Goal: Check status: Check status

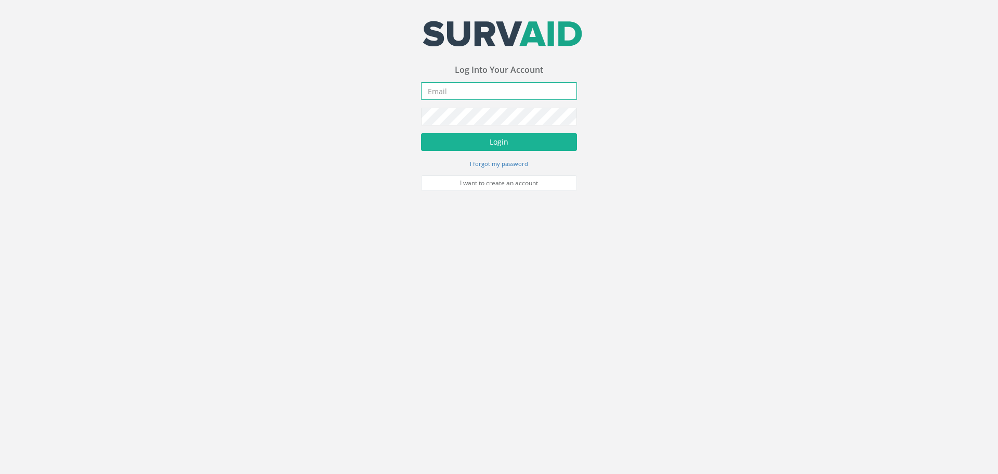
click at [514, 93] on input "email" at bounding box center [499, 91] width 156 height 18
type input "[EMAIL_ADDRESS][DOMAIN_NAME]"
click at [523, 150] on button "Login" at bounding box center [499, 142] width 156 height 18
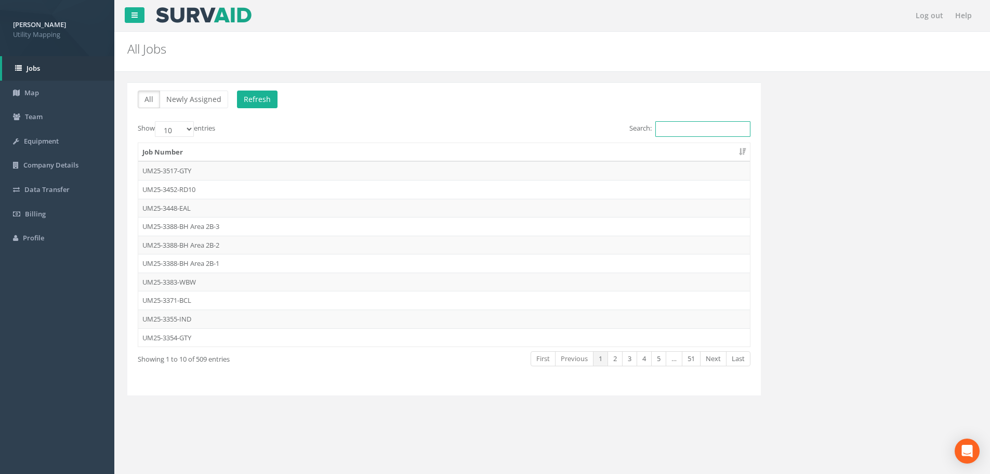
click at [695, 129] on input "Search:" at bounding box center [702, 129] width 95 height 16
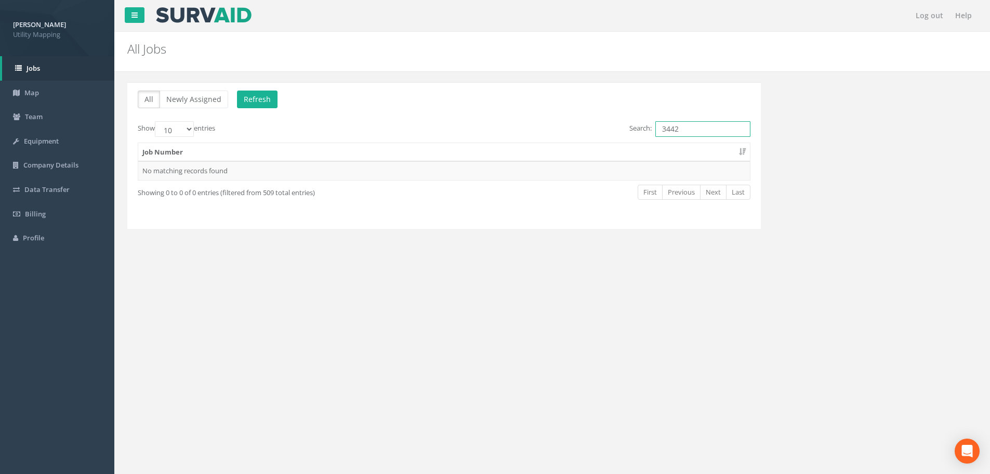
drag, startPoint x: 667, startPoint y: 129, endPoint x: 624, endPoint y: 129, distance: 42.6
click at [633, 129] on label "Search: 3442" at bounding box center [689, 129] width 121 height 16
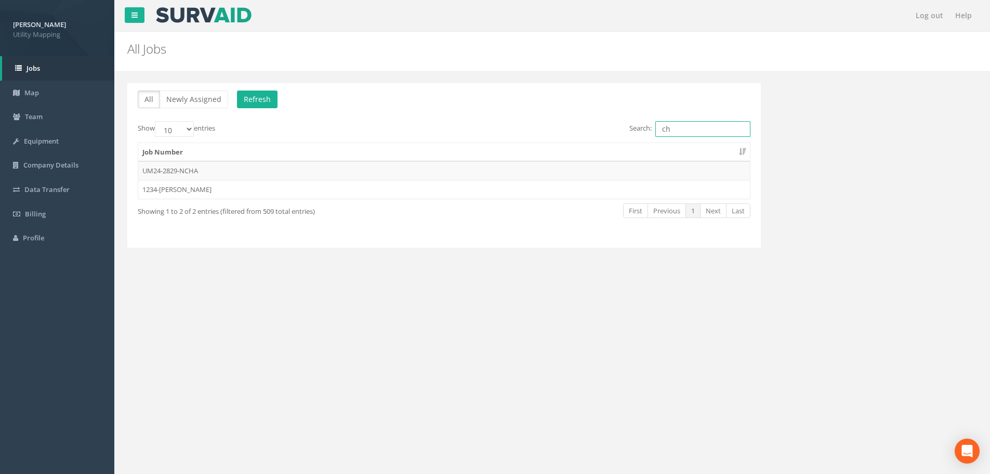
type input "c"
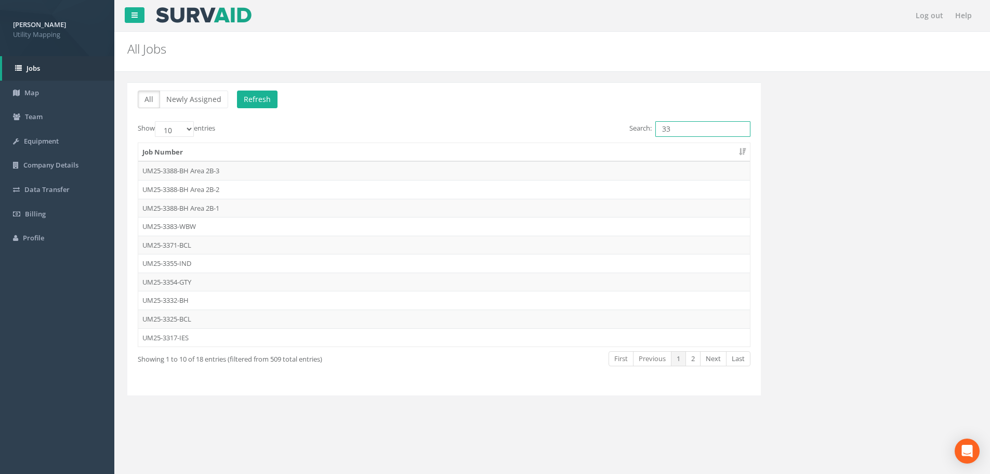
type input "3"
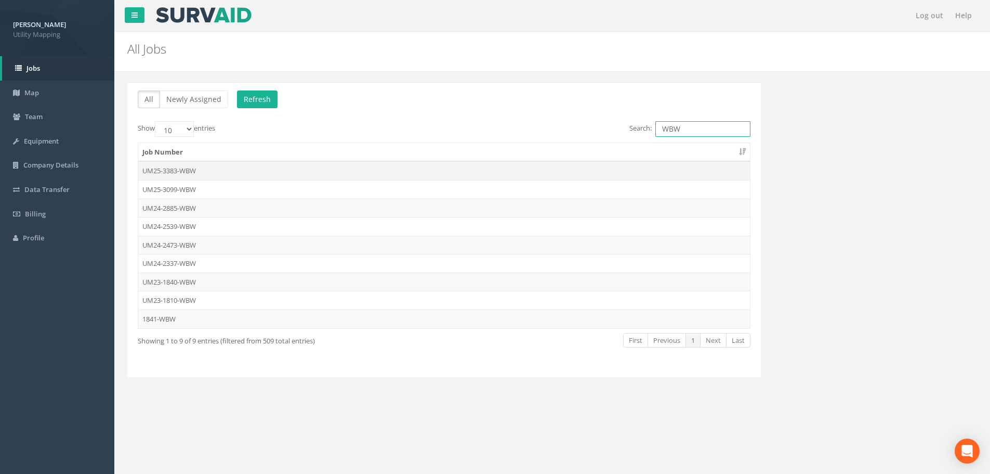
type input "WBW"
click at [225, 170] on td "UM25-3383-WBW" at bounding box center [444, 170] width 612 height 19
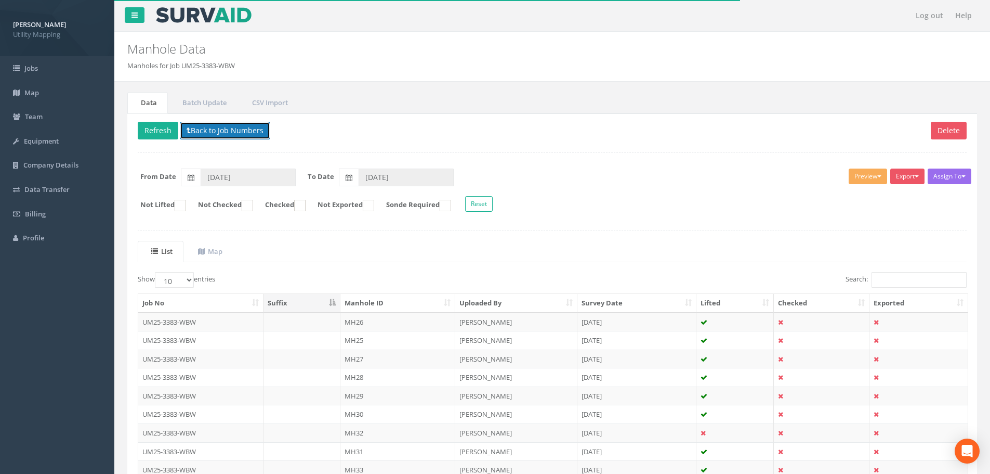
click at [224, 125] on button "Back to Job Numbers" at bounding box center [225, 131] width 90 height 18
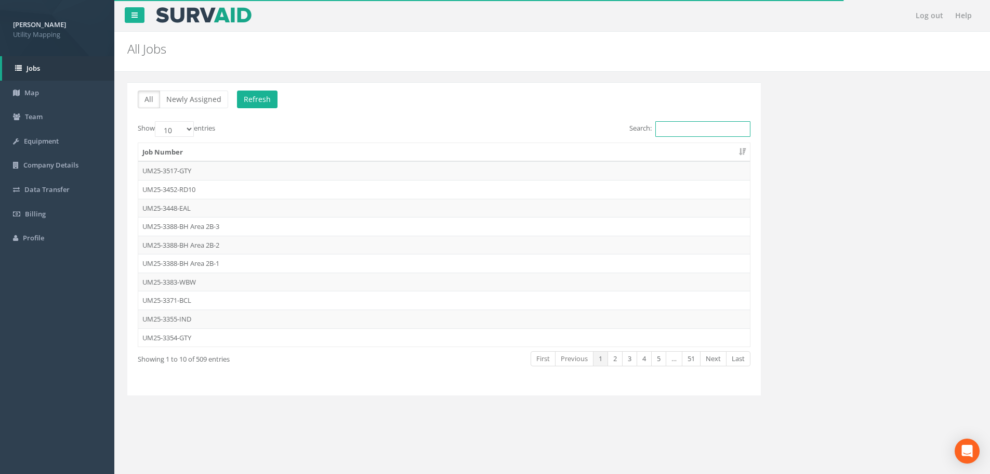
click at [682, 124] on input "Search:" at bounding box center [702, 129] width 95 height 16
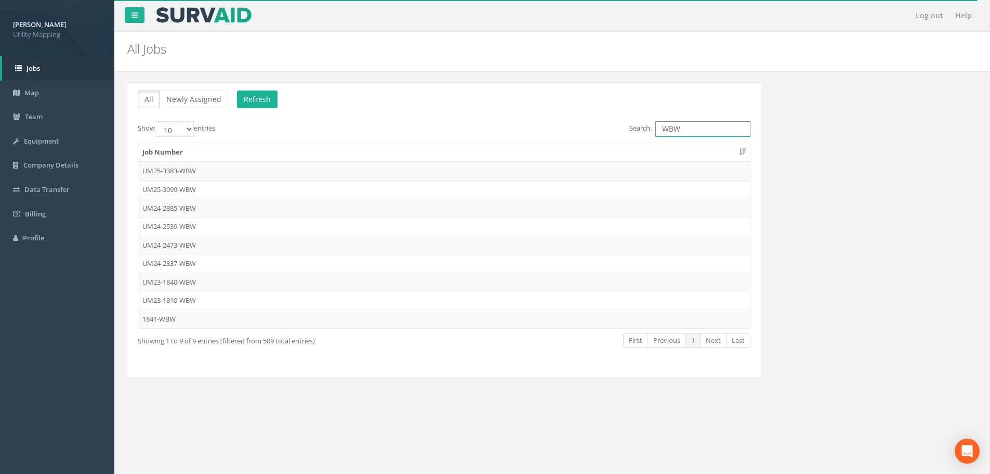
type input "WBW"
